Goal: Transaction & Acquisition: Purchase product/service

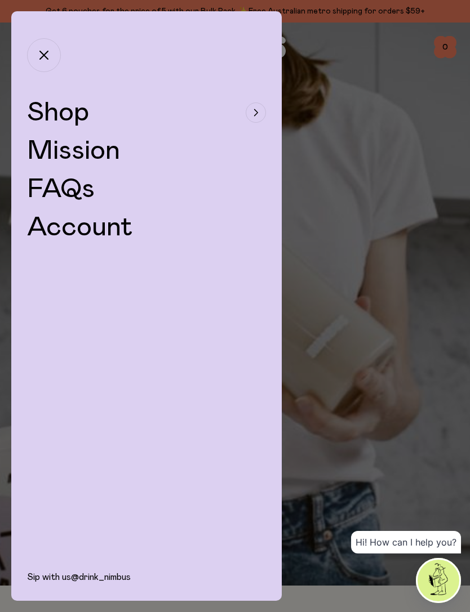
click at [55, 111] on span "Shop" at bounding box center [58, 112] width 62 height 27
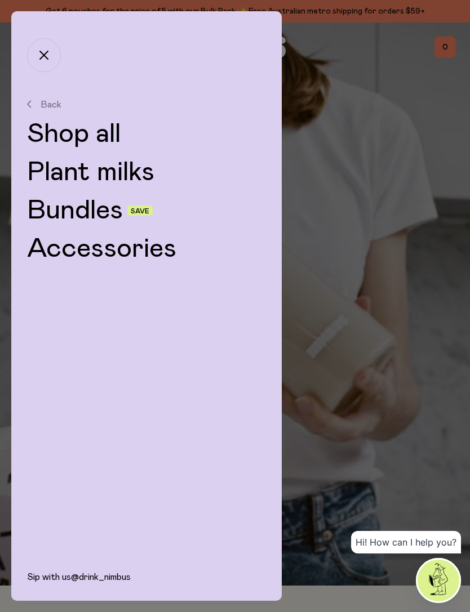
click at [40, 50] on button "button" at bounding box center [44, 55] width 34 height 34
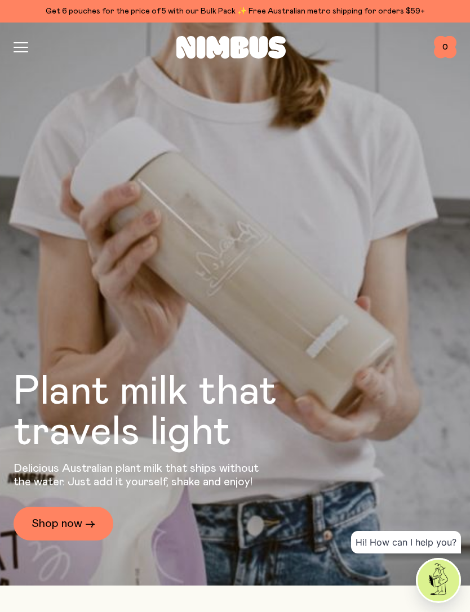
click at [26, 61] on div "Shop Mission FAQs Log In 0 0" at bounding box center [235, 47] width 443 height 49
click at [15, 52] on icon "button" at bounding box center [21, 52] width 14 height 0
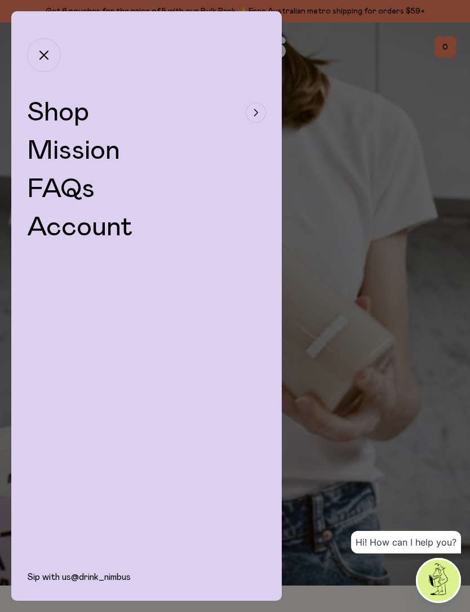
click at [59, 188] on link "FAQs" at bounding box center [61, 189] width 68 height 27
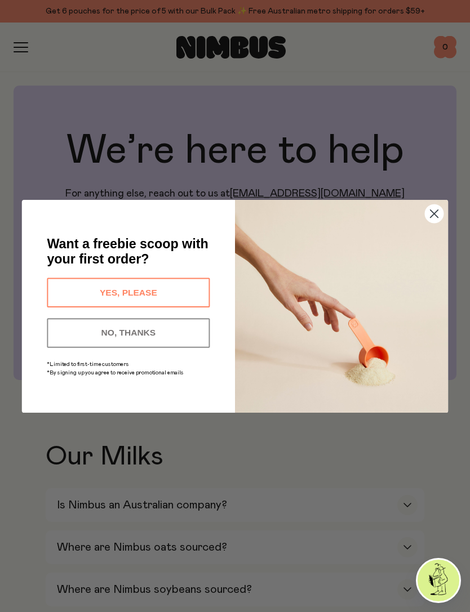
click at [61, 331] on button "NO, THANKS" at bounding box center [128, 332] width 163 height 29
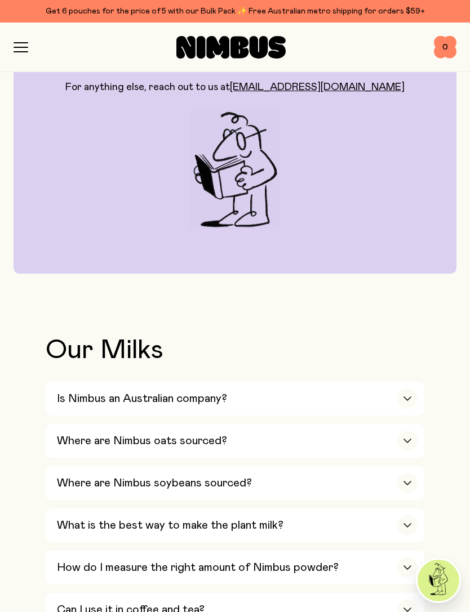
scroll to position [187, 0]
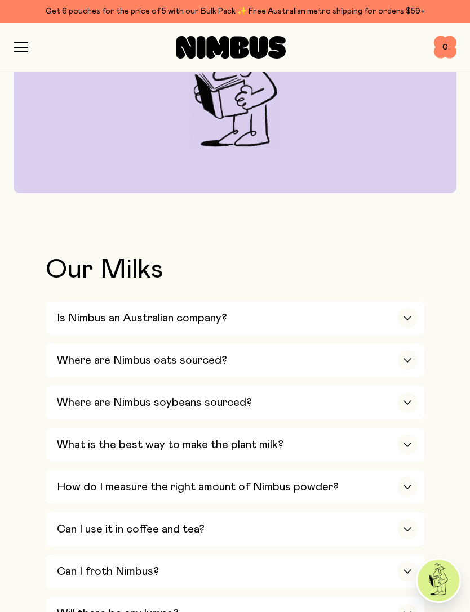
click at [420, 351] on button "Where are Nimbus oats sourced? We’re proud to source our core ingredient – oats…" at bounding box center [235, 361] width 379 height 34
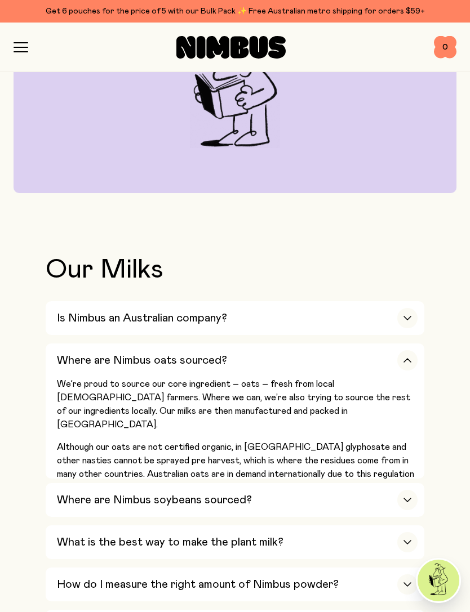
click at [415, 363] on div "Where are Nimbus oats sourced?" at bounding box center [237, 361] width 361 height 34
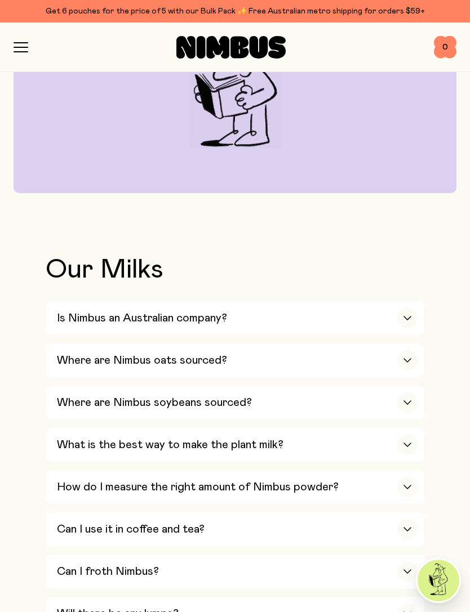
click at [410, 401] on icon "button" at bounding box center [407, 403] width 9 height 5
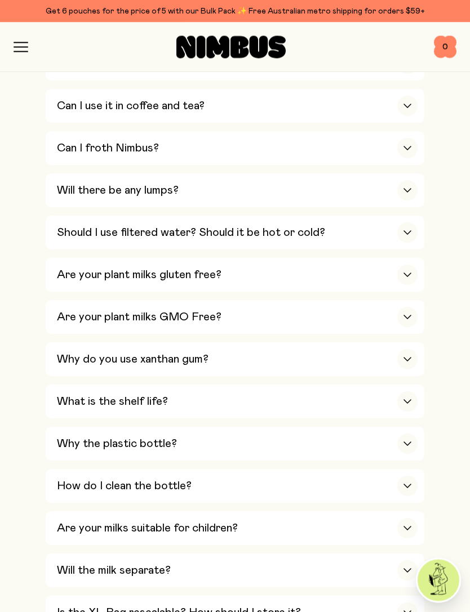
scroll to position [781, 0]
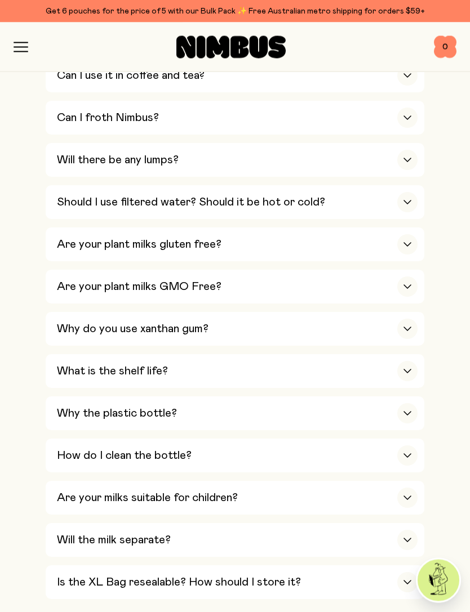
click at [409, 355] on div "What is the shelf life?" at bounding box center [237, 372] width 361 height 34
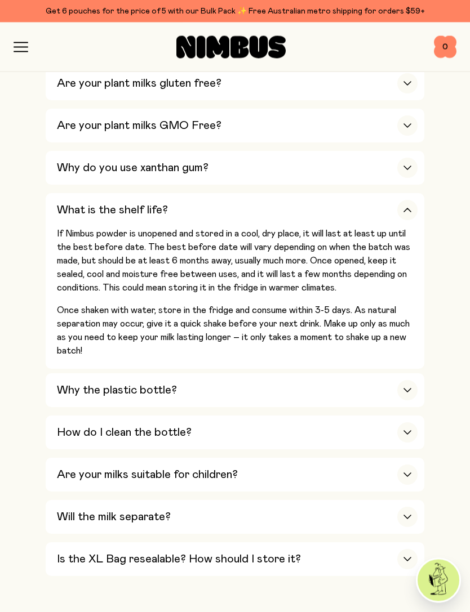
scroll to position [802, 0]
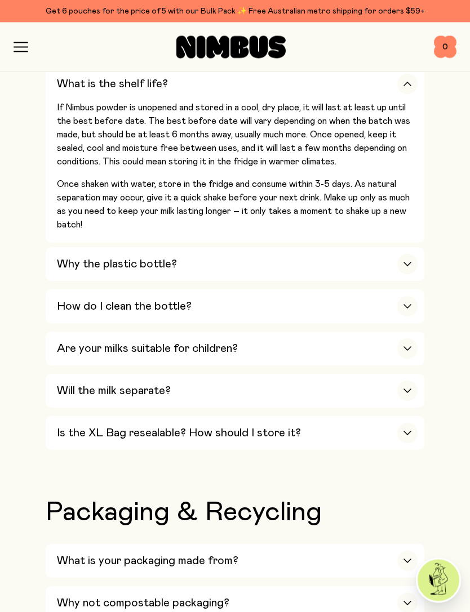
click at [66, 248] on div "Why the plastic bottle?" at bounding box center [237, 265] width 361 height 34
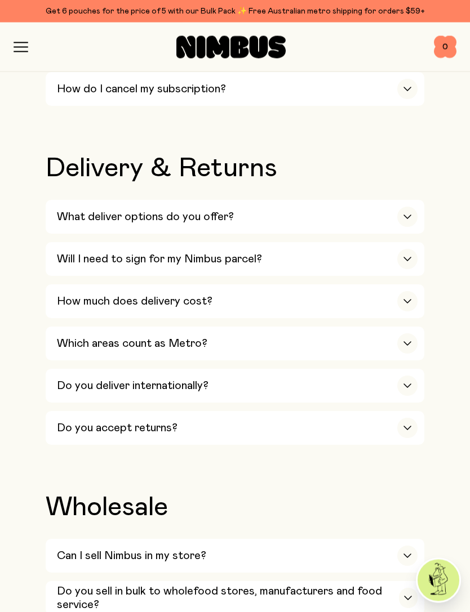
scroll to position [2025, 0]
click at [403, 588] on div "button" at bounding box center [408, 598] width 19 height 20
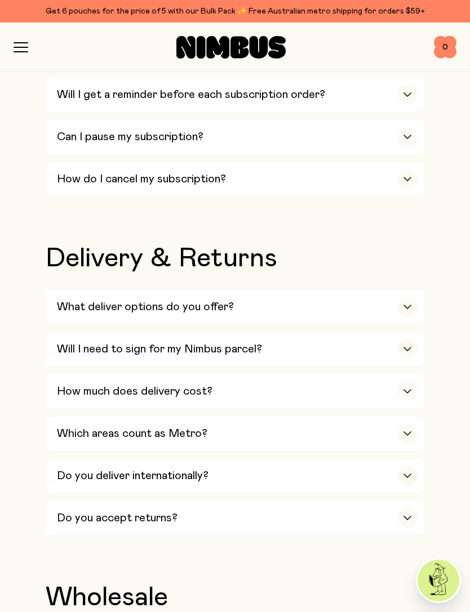
scroll to position [1932, 0]
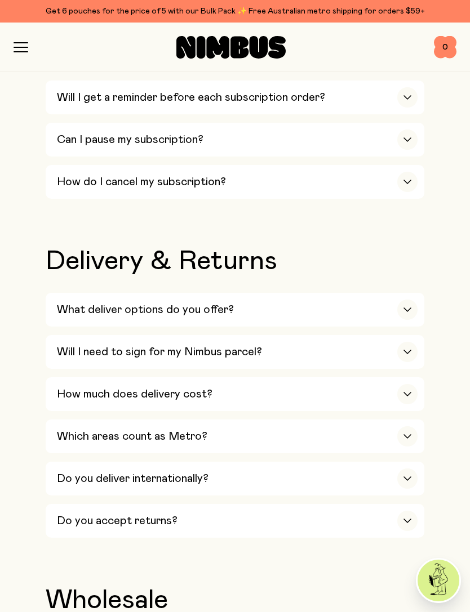
click at [47, 293] on button "What deliver options do you offer? We deliver using standard AusPost delivery, …" at bounding box center [235, 310] width 379 height 34
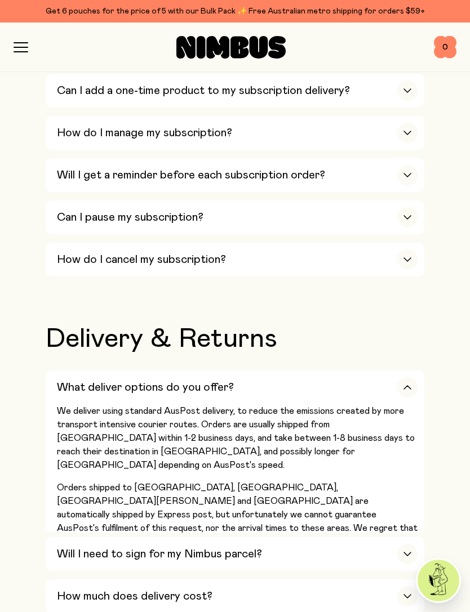
scroll to position [1798, 0]
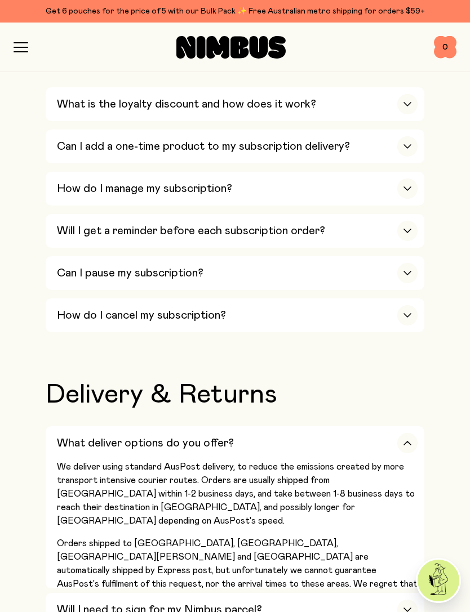
click at [9, 21] on link "Get 6 pouches for the price of 5 with our Bulk Pack ✨ Free Australian metro shi…" at bounding box center [235, 11] width 470 height 23
click at [20, 43] on icon "button" at bounding box center [21, 47] width 15 height 10
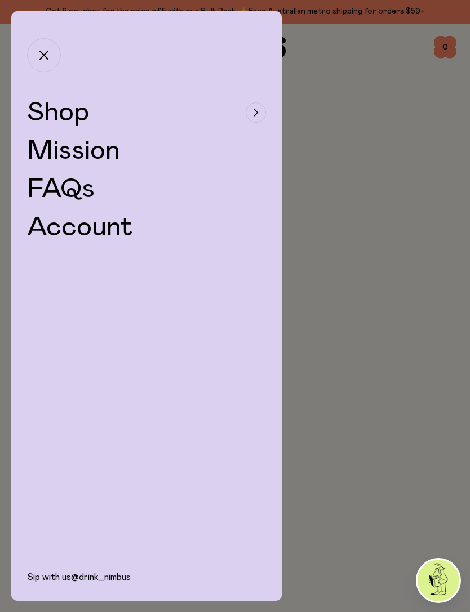
click at [57, 110] on span "Shop" at bounding box center [58, 112] width 62 height 27
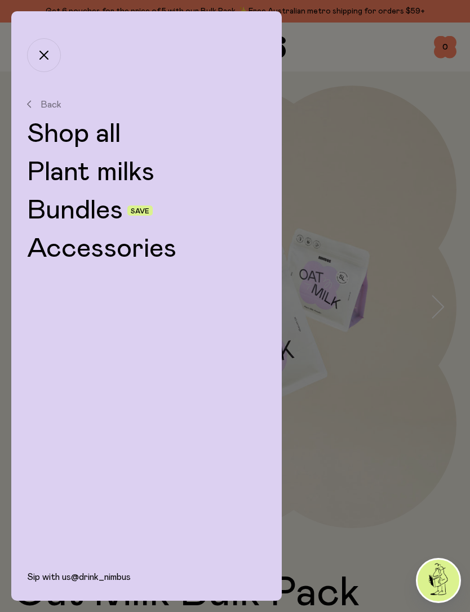
click at [64, 173] on link "Plant milks" at bounding box center [146, 172] width 239 height 27
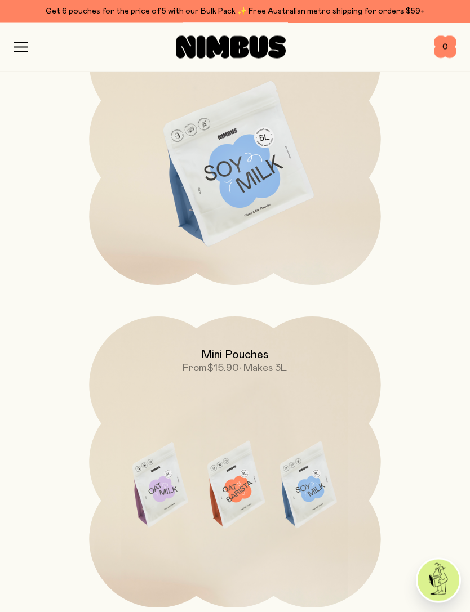
scroll to position [850, 0]
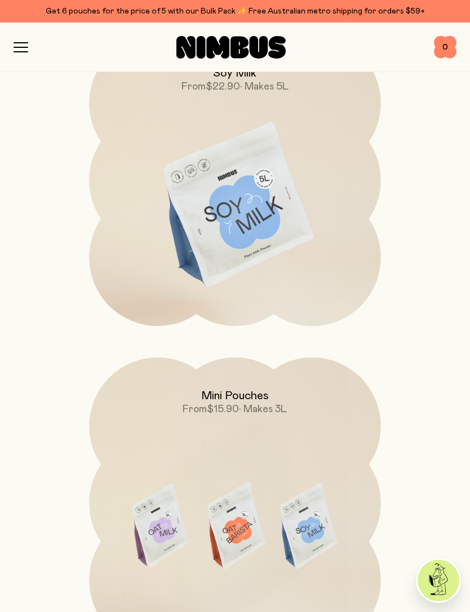
click at [114, 205] on img at bounding box center [234, 206] width 291 height 343
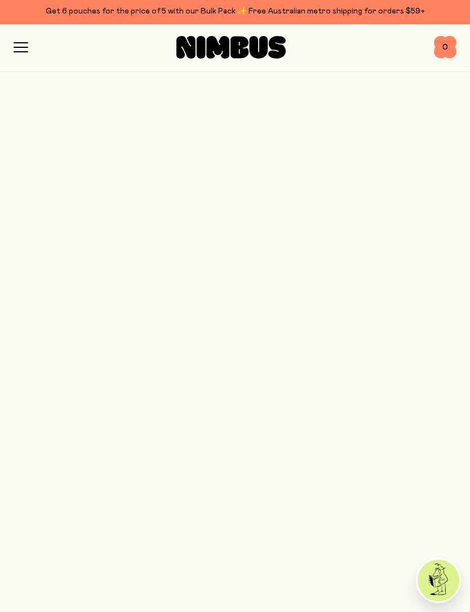
click at [247, 188] on img at bounding box center [234, 206] width 291 height 343
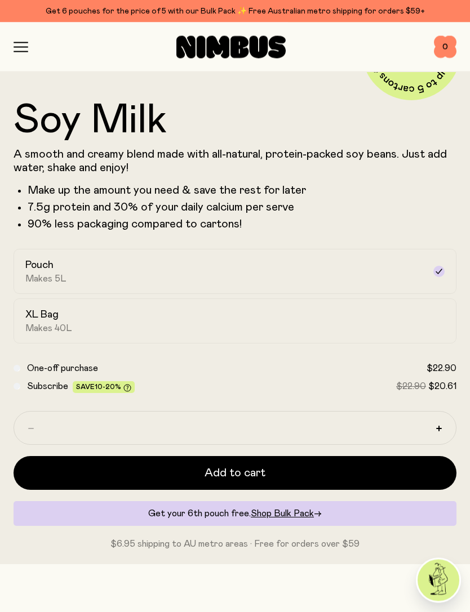
scroll to position [520, 0]
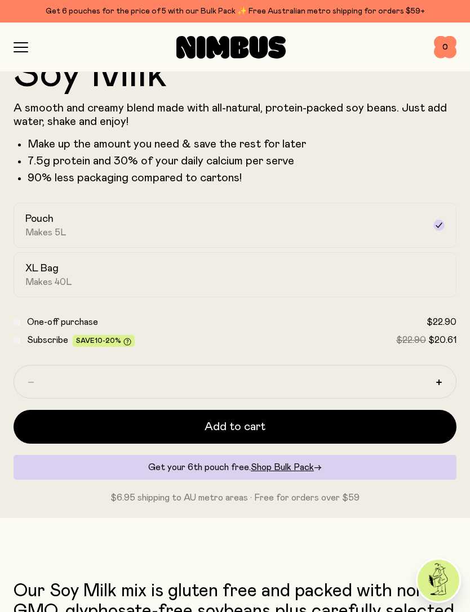
click at [411, 424] on button "Add to cart" at bounding box center [235, 427] width 443 height 34
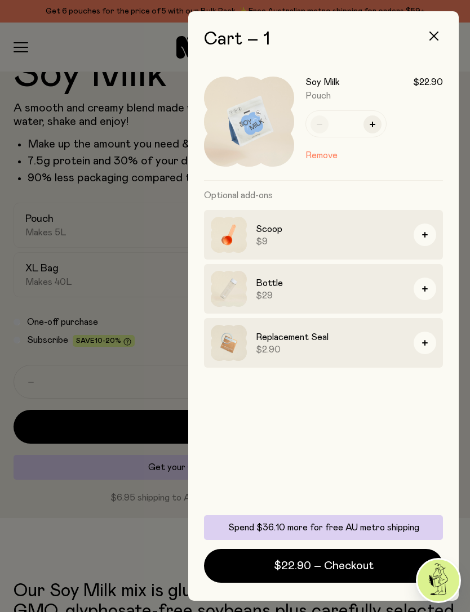
click at [39, 159] on div at bounding box center [235, 306] width 470 height 612
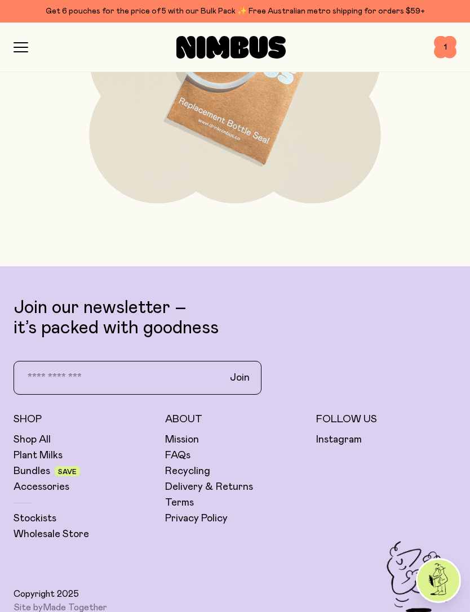
scroll to position [4375, 0]
